Goal: Navigation & Orientation: Find specific page/section

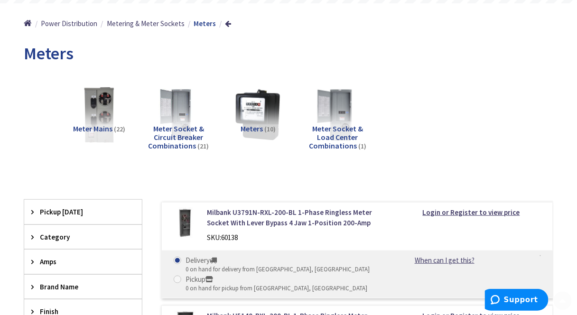
scroll to position [190, 0]
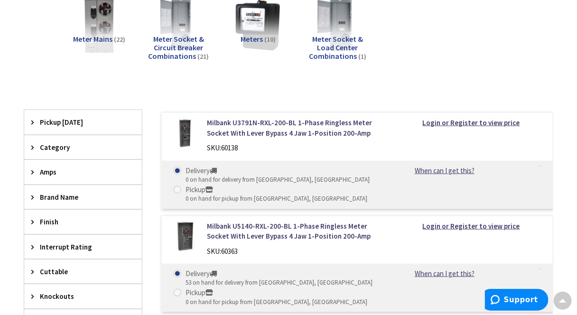
click at [74, 148] on span "Category" at bounding box center [78, 147] width 77 height 10
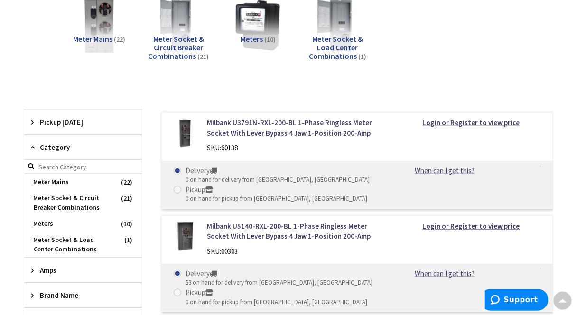
click at [74, 148] on span "Category" at bounding box center [78, 147] width 77 height 10
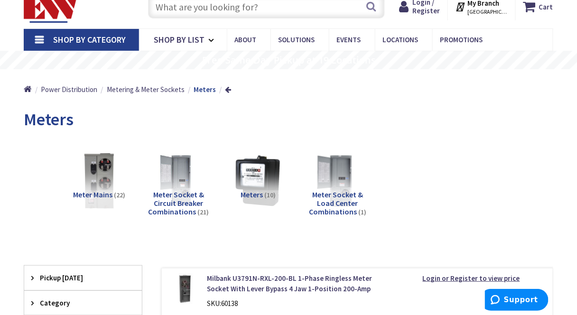
scroll to position [0, 0]
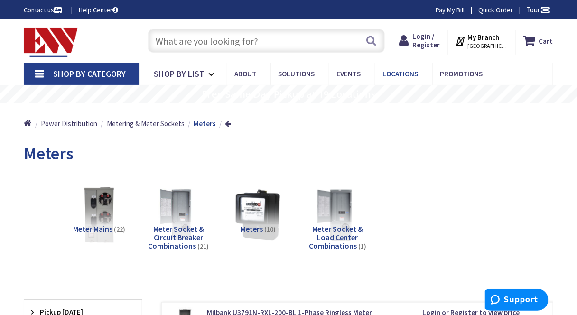
click at [399, 69] on span "Locations" at bounding box center [400, 73] width 36 height 9
click at [399, 73] on span "Locations" at bounding box center [400, 73] width 36 height 9
click at [396, 66] on link "Locations" at bounding box center [403, 73] width 57 height 21
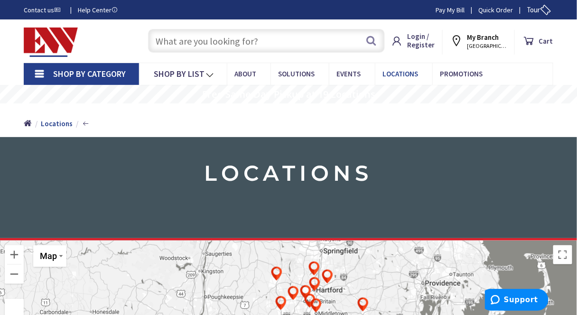
click at [394, 74] on span "Locations" at bounding box center [400, 73] width 36 height 9
